Goal: Information Seeking & Learning: Learn about a topic

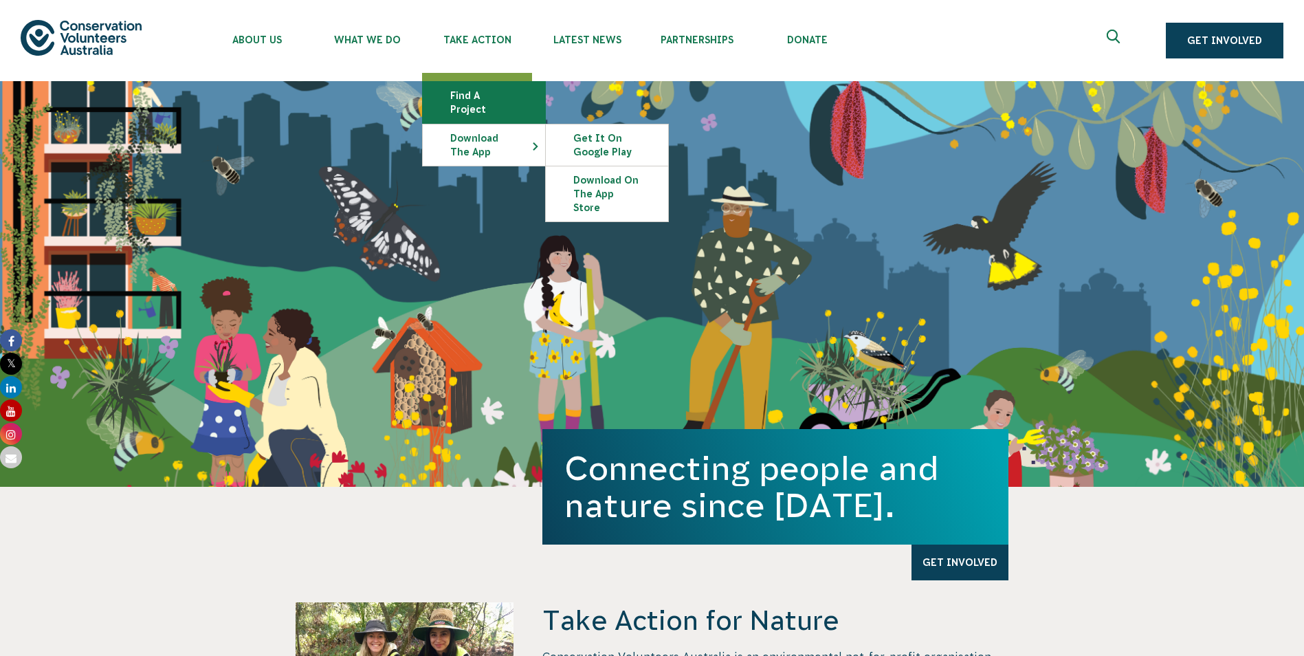
click at [506, 97] on link "Find a project" at bounding box center [484, 102] width 122 height 41
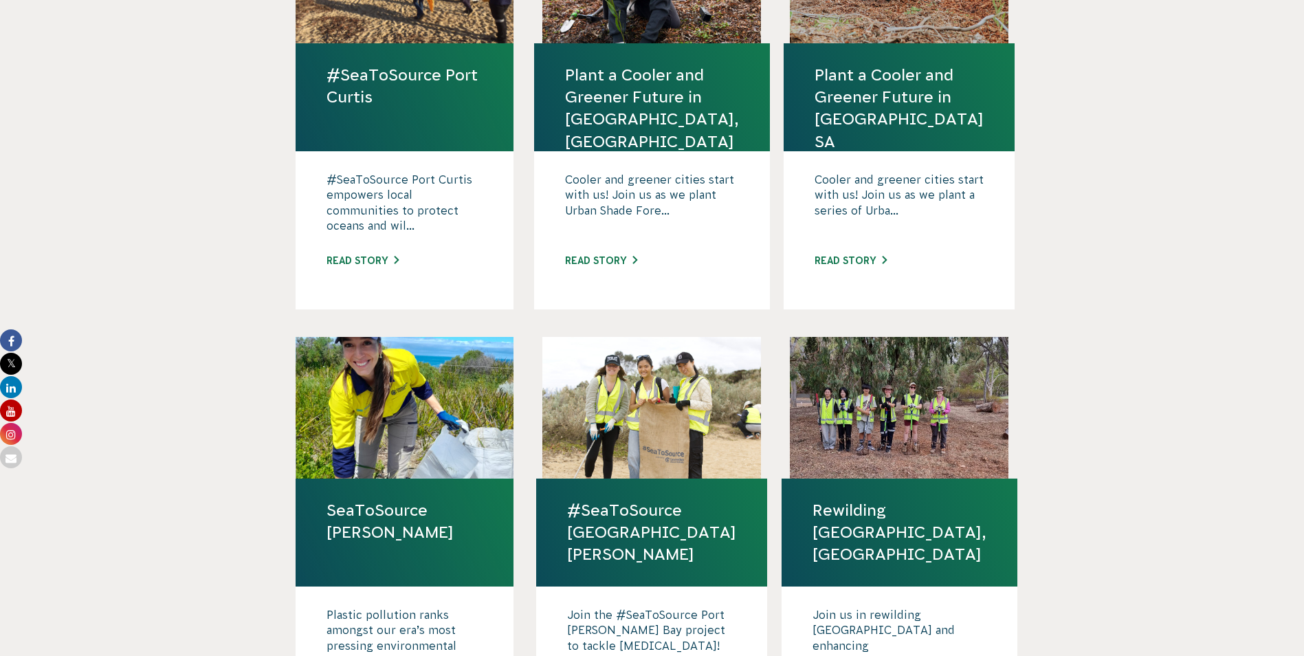
scroll to position [688, 0]
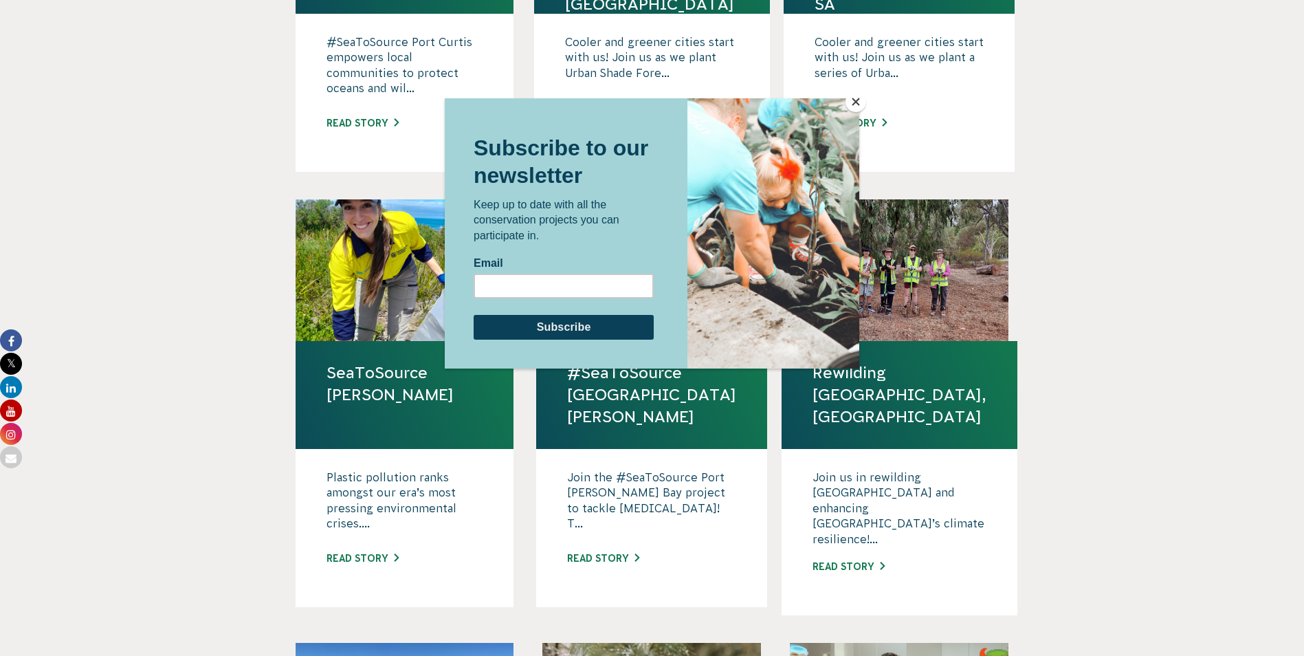
click at [849, 101] on button "Close" at bounding box center [856, 101] width 21 height 21
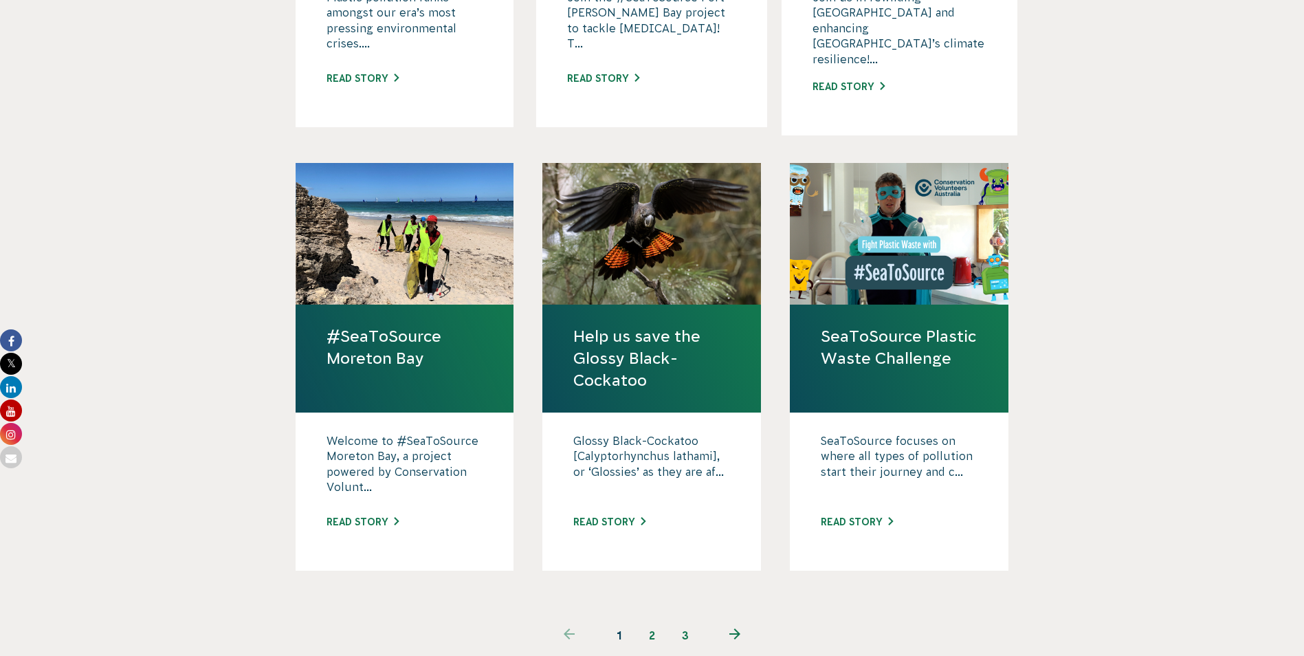
scroll to position [1169, 0]
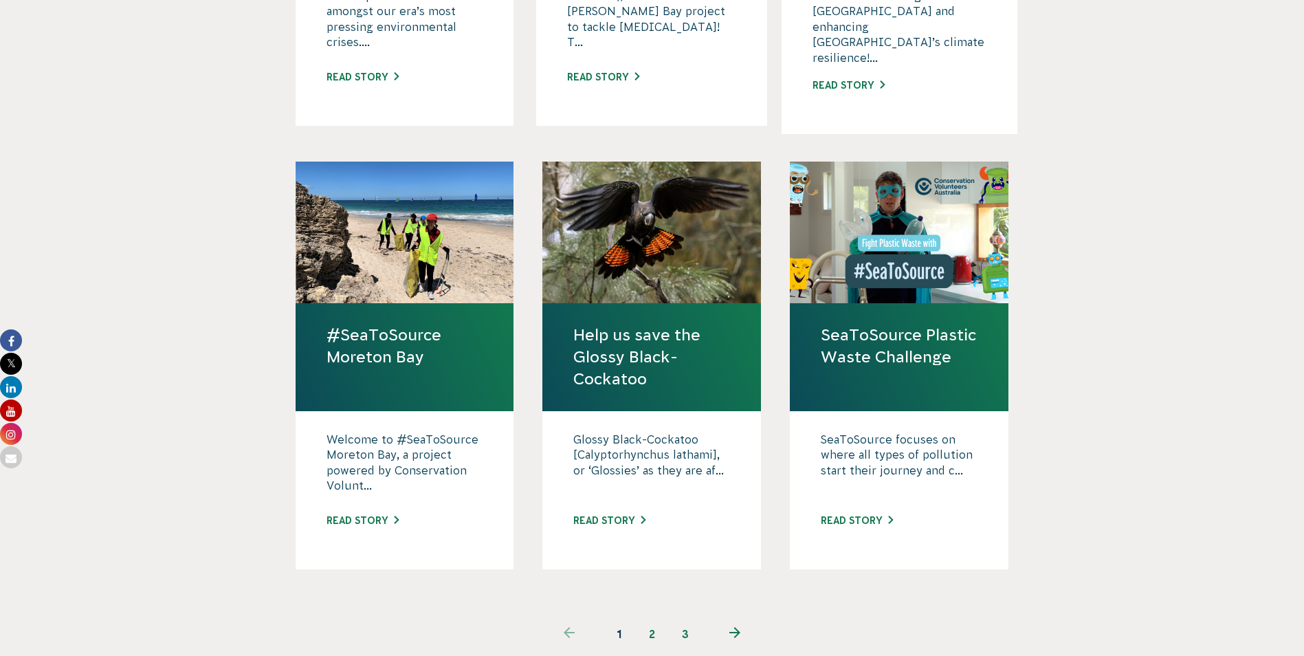
click at [643, 617] on link "2" at bounding box center [652, 633] width 33 height 33
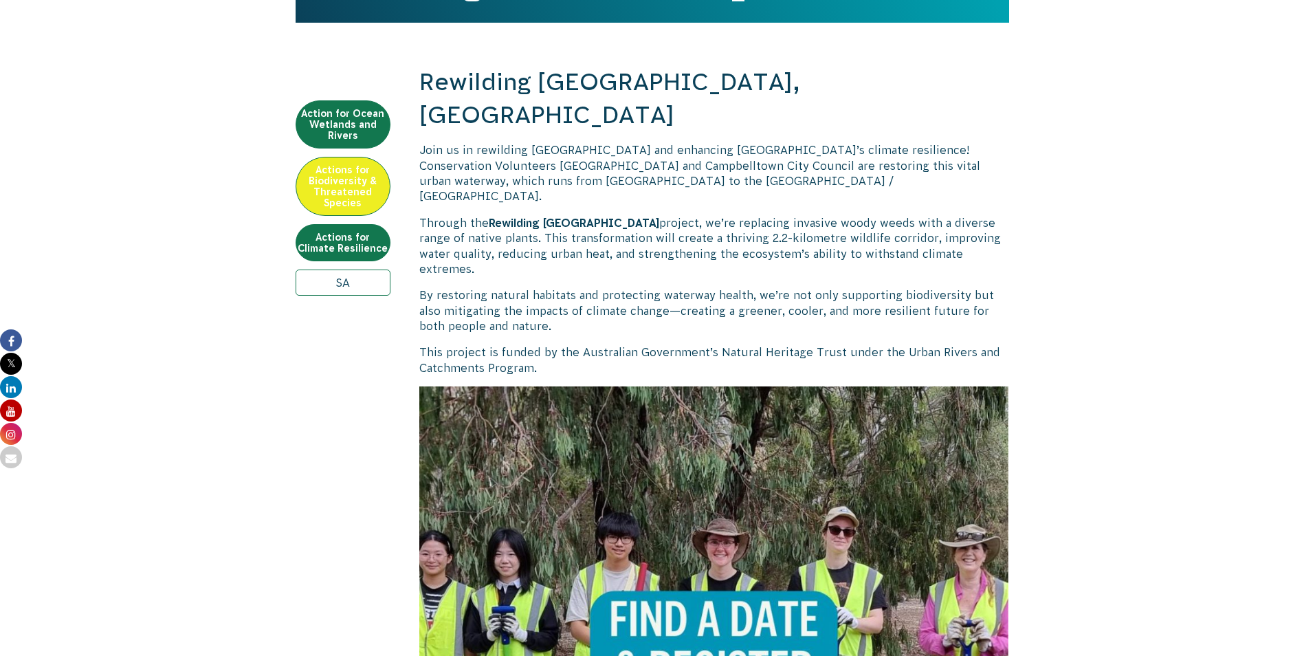
scroll to position [413, 0]
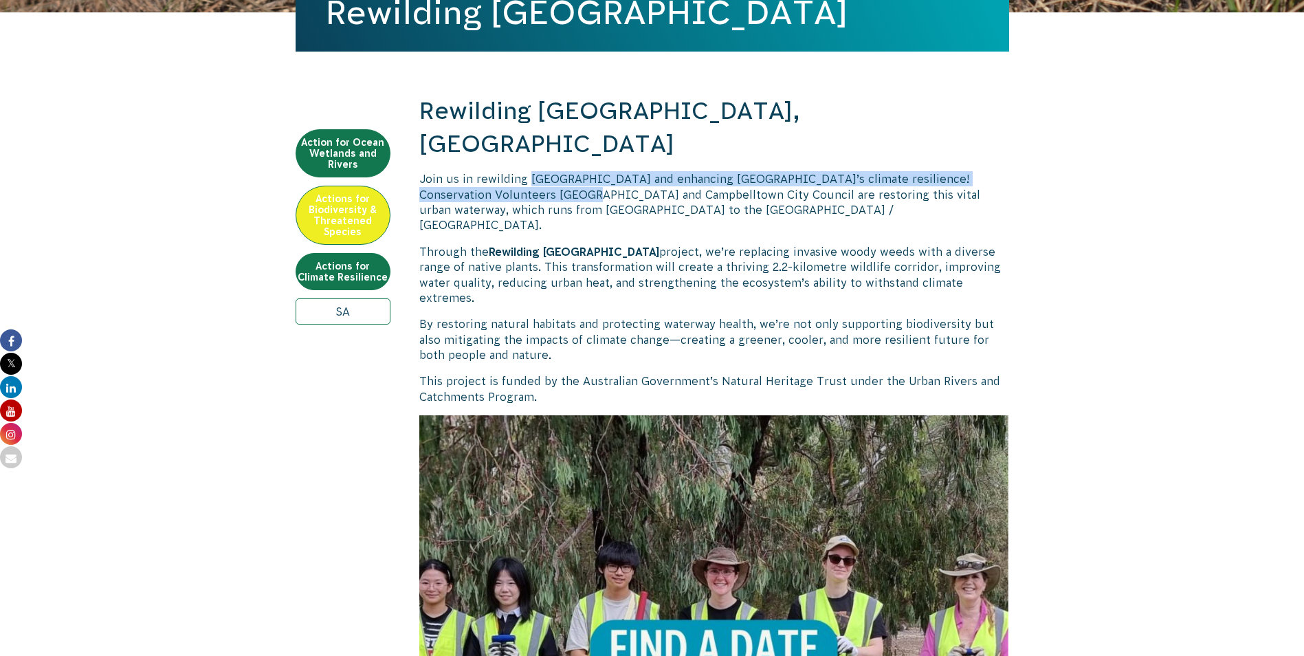
click at [571, 173] on span "Join us in rewilding Fifth Creek and enhancing Adelaide’s climate resilience! C…" at bounding box center [699, 202] width 561 height 58
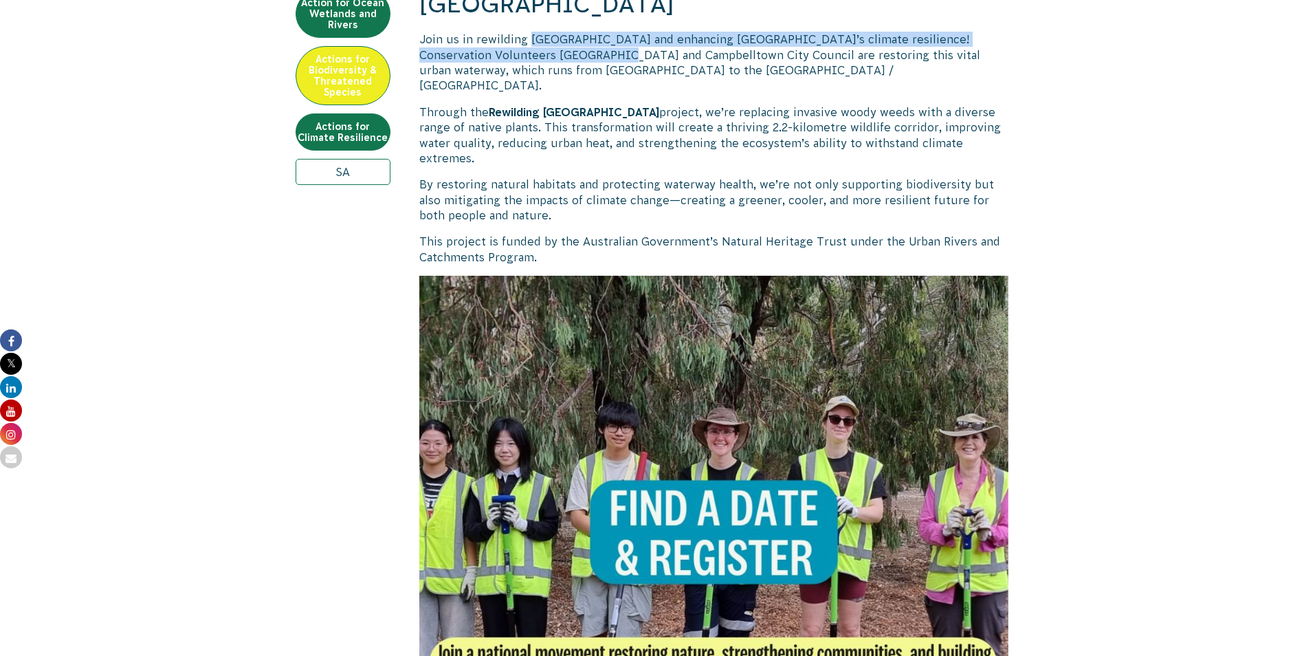
scroll to position [688, 0]
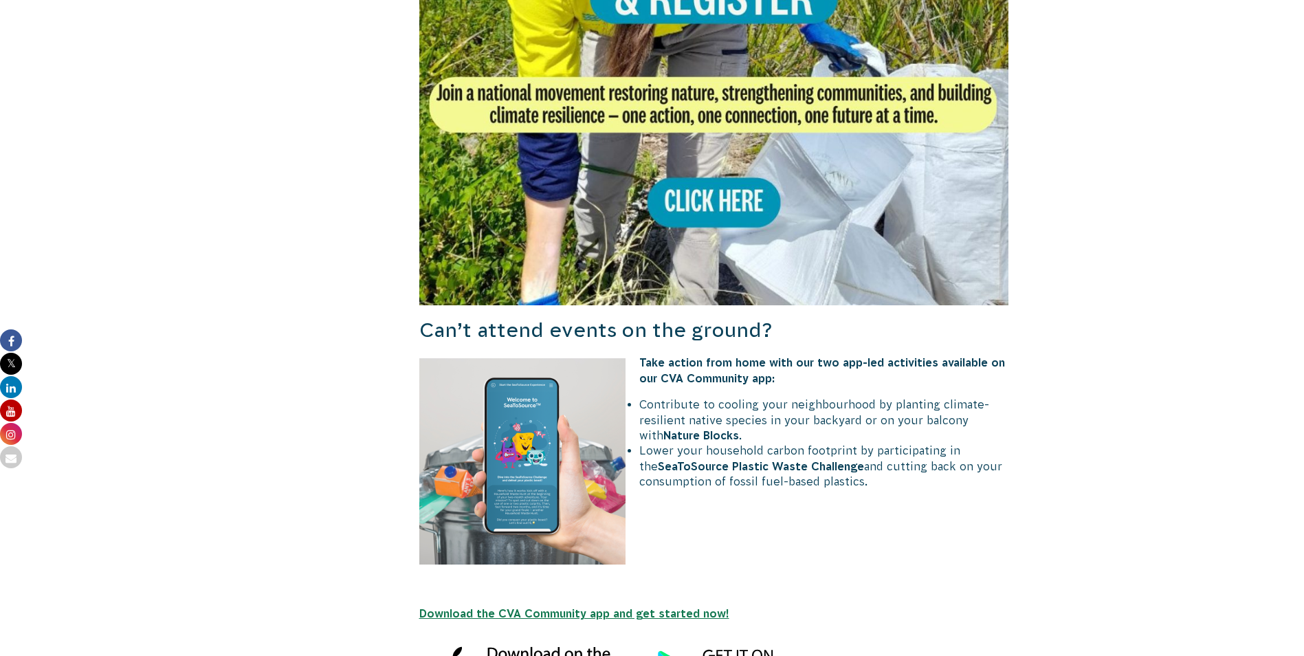
scroll to position [1169, 0]
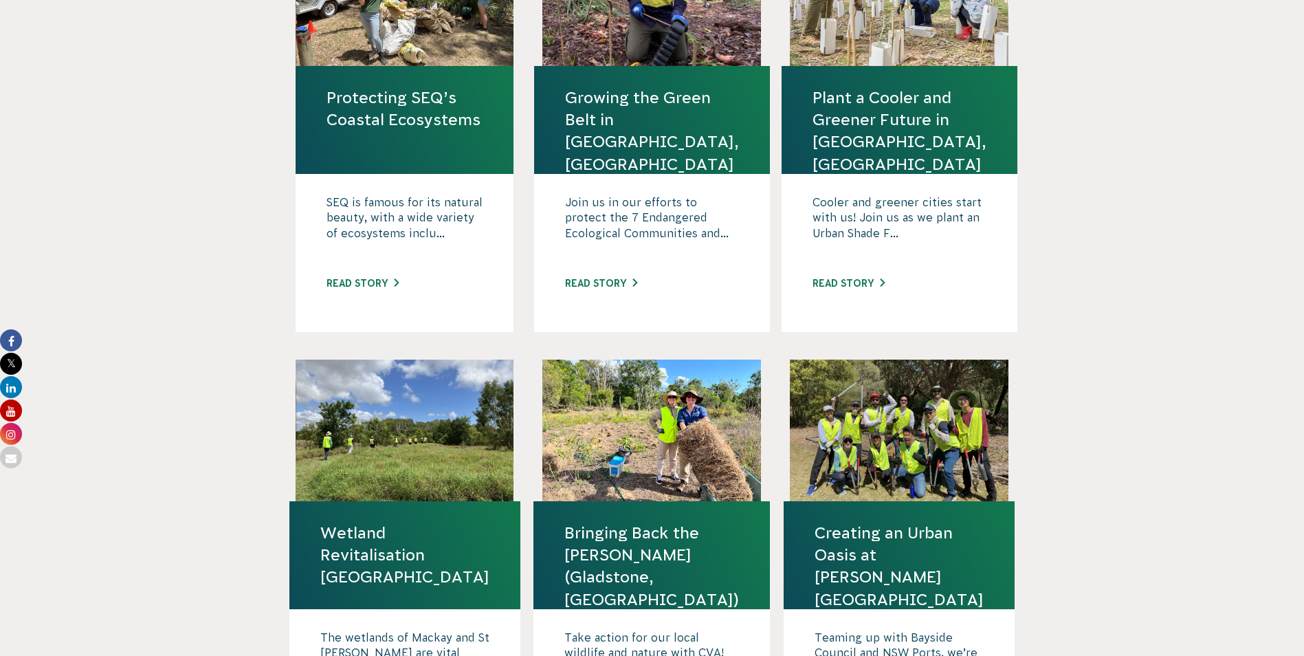
scroll to position [1444, 0]
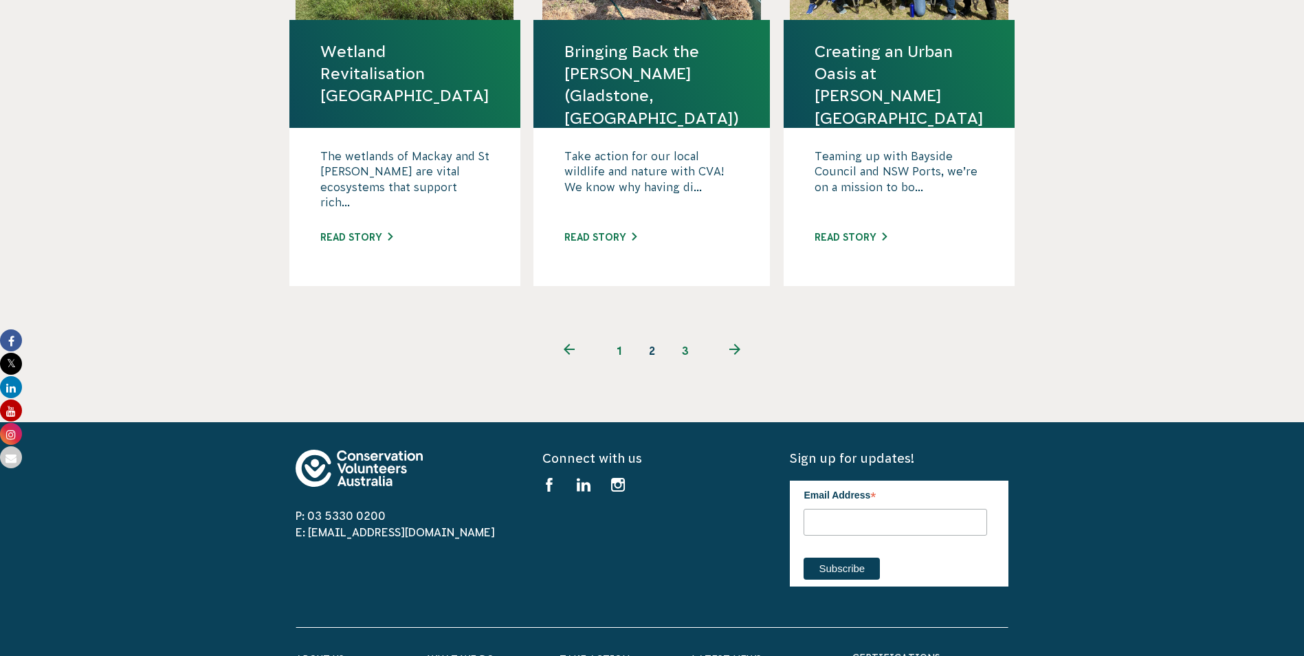
click at [681, 334] on link "3" at bounding box center [685, 350] width 33 height 33
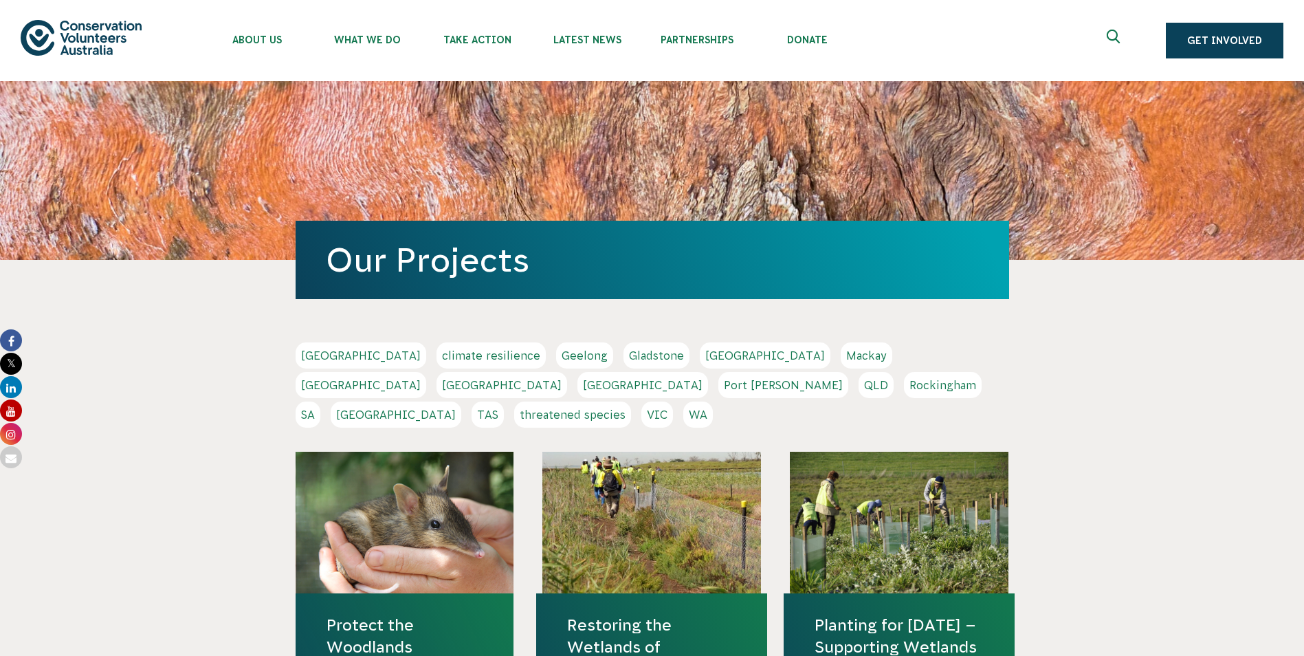
click at [320, 402] on link "SA" at bounding box center [308, 415] width 25 height 26
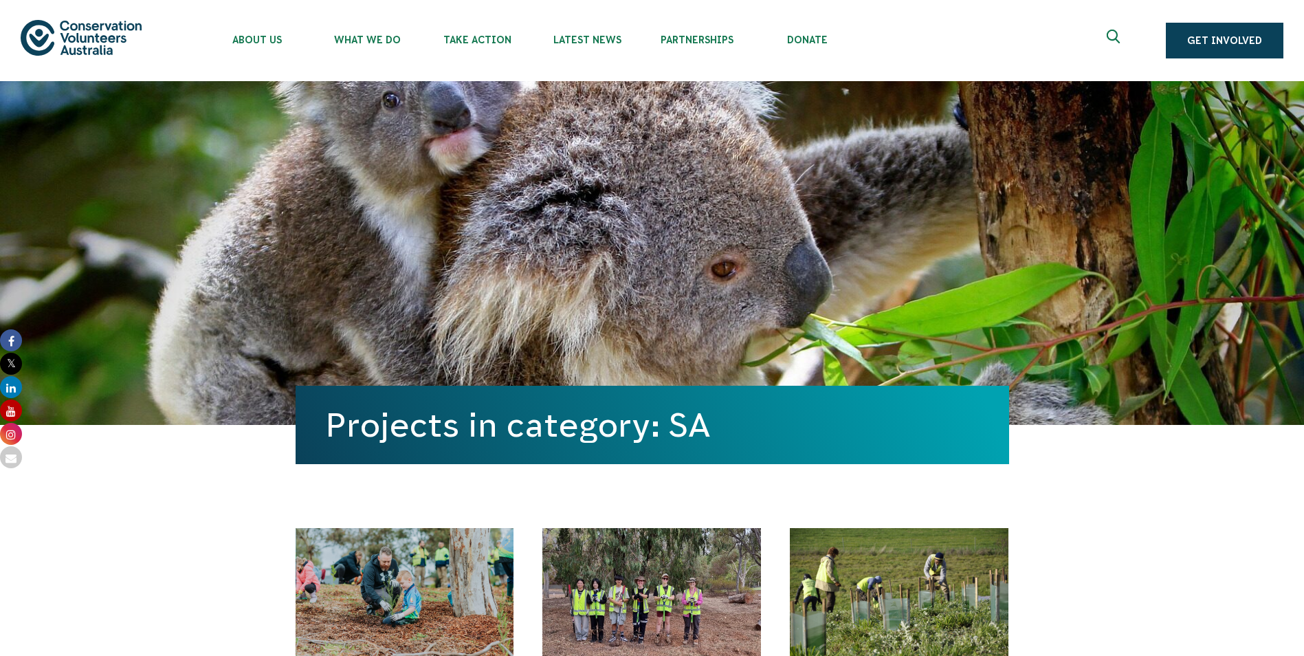
scroll to position [413, 0]
